Goal: Task Accomplishment & Management: Use online tool/utility

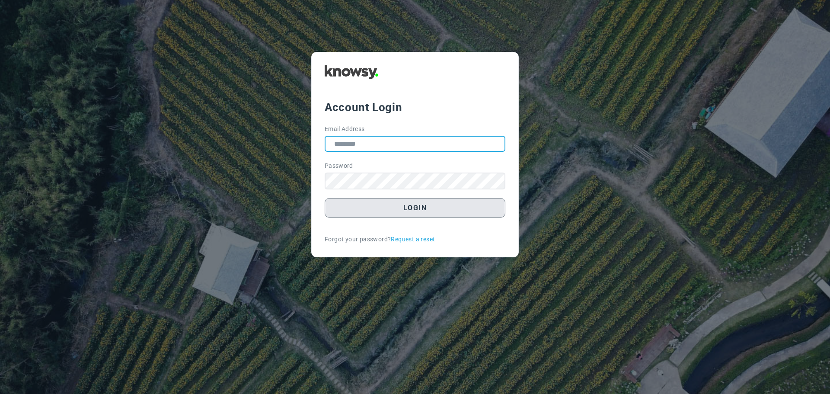
type input "**********"
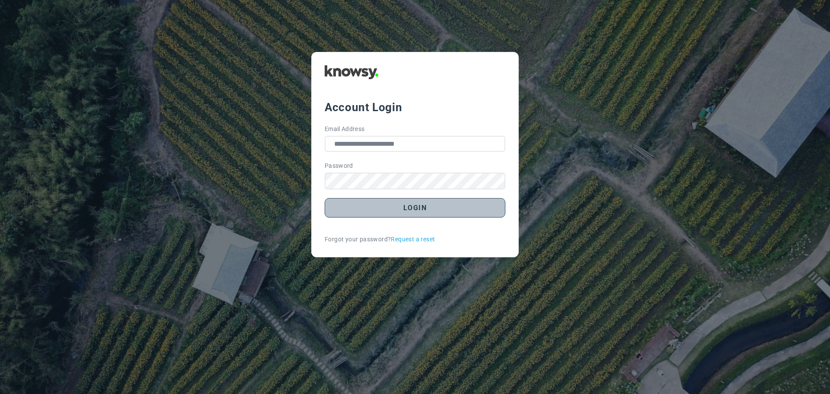
click at [430, 211] on button "Login" at bounding box center [415, 207] width 181 height 19
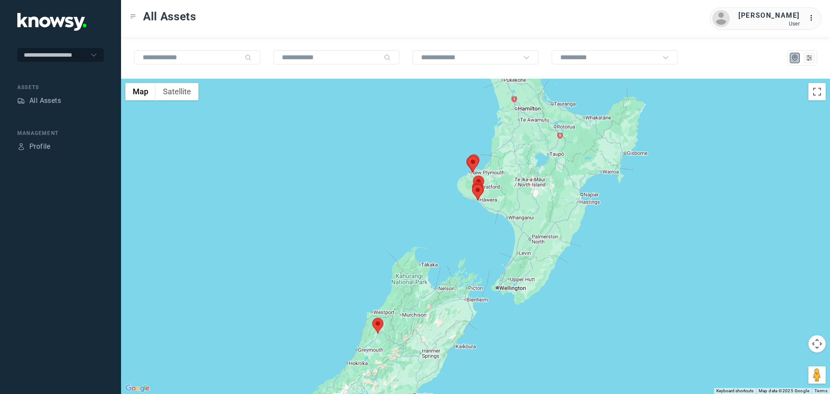
drag, startPoint x: 533, startPoint y: 170, endPoint x: 470, endPoint y: 189, distance: 66.1
click at [470, 189] on div at bounding box center [475, 236] width 709 height 315
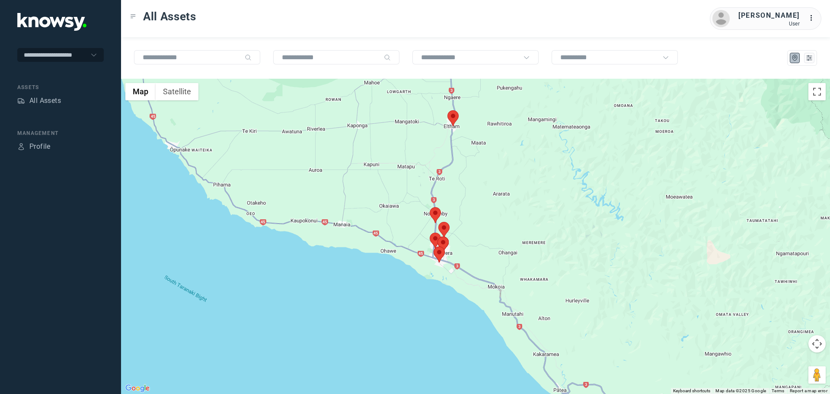
drag, startPoint x: 447, startPoint y: 146, endPoint x: 450, endPoint y: 200, distance: 53.7
click at [450, 200] on div at bounding box center [475, 236] width 709 height 315
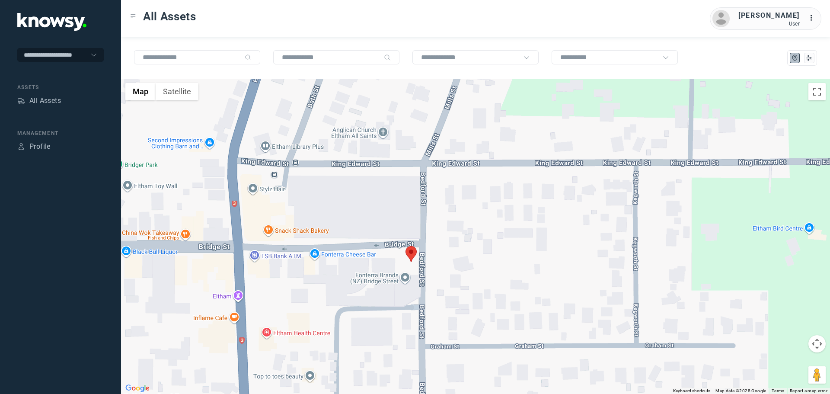
click at [406, 246] on area at bounding box center [406, 246] width 0 height 0
click at [443, 197] on button "Close" at bounding box center [438, 205] width 21 height 21
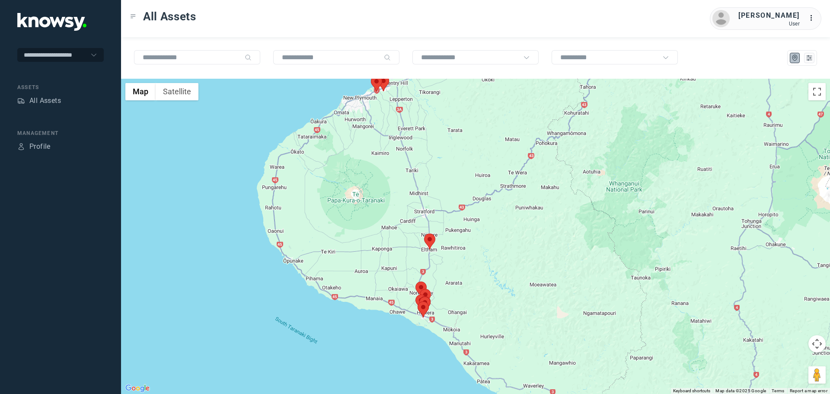
drag, startPoint x: 262, startPoint y: 193, endPoint x: 346, endPoint y: 174, distance: 86.5
click at [344, 176] on div at bounding box center [475, 236] width 709 height 315
